Goal: Ask a question

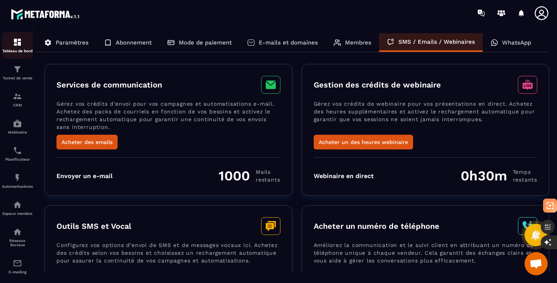
click at [16, 43] on img at bounding box center [17, 42] width 9 height 9
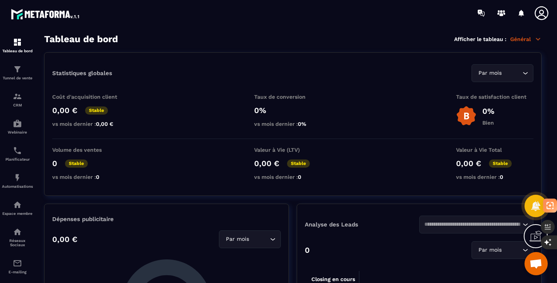
click at [542, 16] on icon at bounding box center [541, 12] width 15 height 15
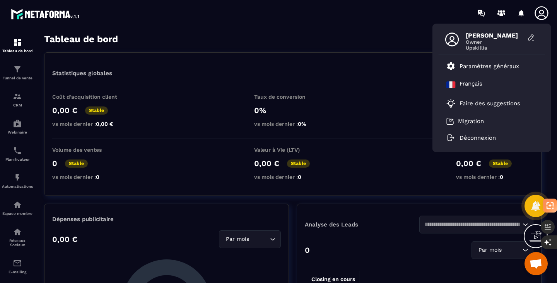
click at [494, 36] on span "[PERSON_NAME]" at bounding box center [495, 35] width 58 height 7
click at [533, 36] on icon at bounding box center [532, 38] width 8 height 8
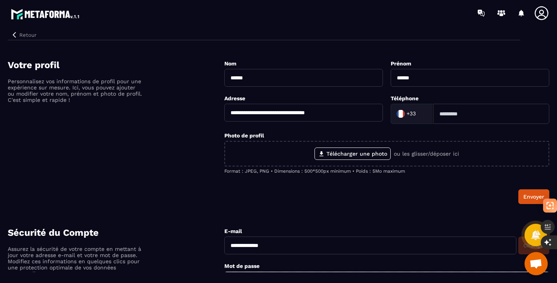
click at [176, 146] on div "Votre profil Personnalisez vos informations de profil pour une expérience sur m…" at bounding box center [116, 132] width 217 height 144
click at [30, 34] on button "Retour" at bounding box center [24, 35] width 32 height 10
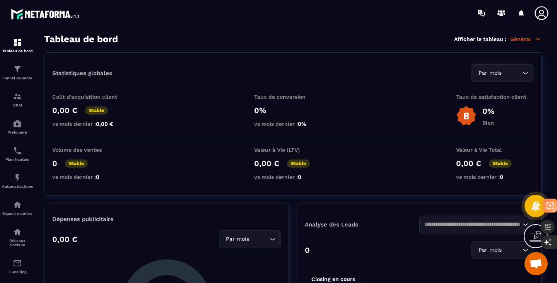
click at [535, 266] on span "Ouvrir le chat" at bounding box center [536, 264] width 13 height 11
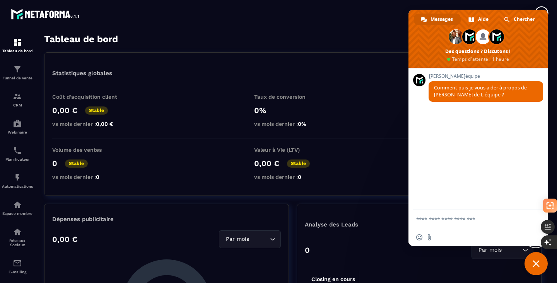
click at [437, 220] on textarea "Entrez votre message..." at bounding box center [470, 218] width 108 height 19
type textarea "**********"
click at [534, 211] on span "Envoyer" at bounding box center [535, 212] width 6 height 6
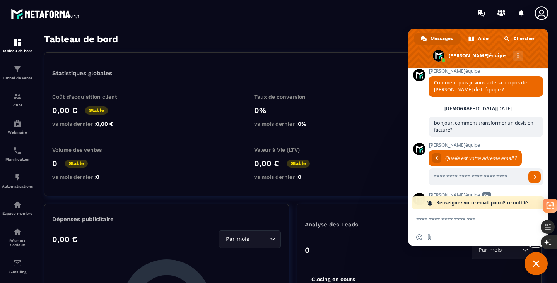
scroll to position [96, 0]
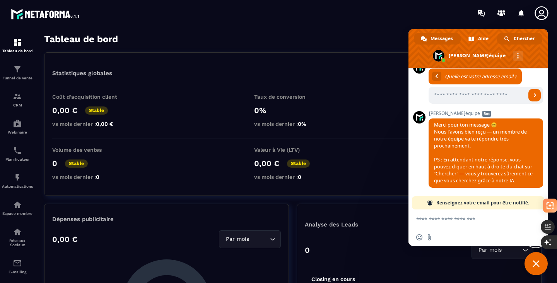
click at [520, 39] on span "Chercher" at bounding box center [524, 39] width 21 height 12
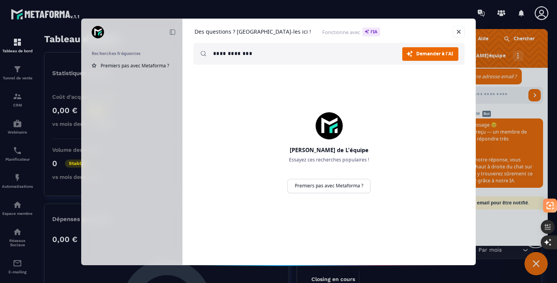
type input "**********"
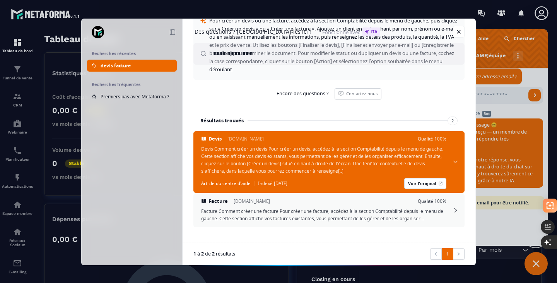
scroll to position [0, 0]
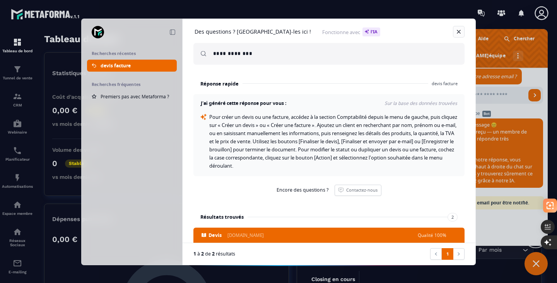
click at [463, 32] on link at bounding box center [459, 32] width 12 height 12
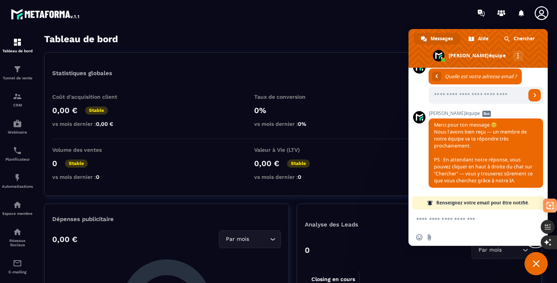
click at [272, 32] on section "Tableau de bord Tunnel de vente CRM Webinaire Planificateur Automatisations Esp…" at bounding box center [278, 158] width 557 height 265
